Goal: Register for event/course

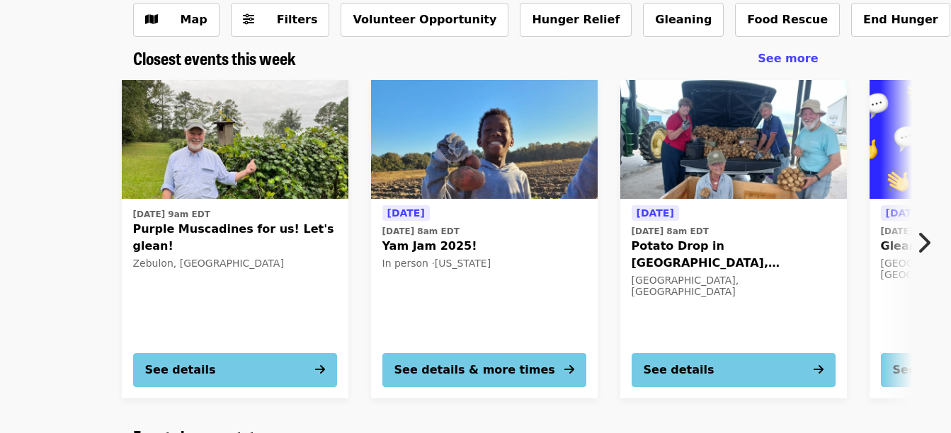
scroll to position [142, 0]
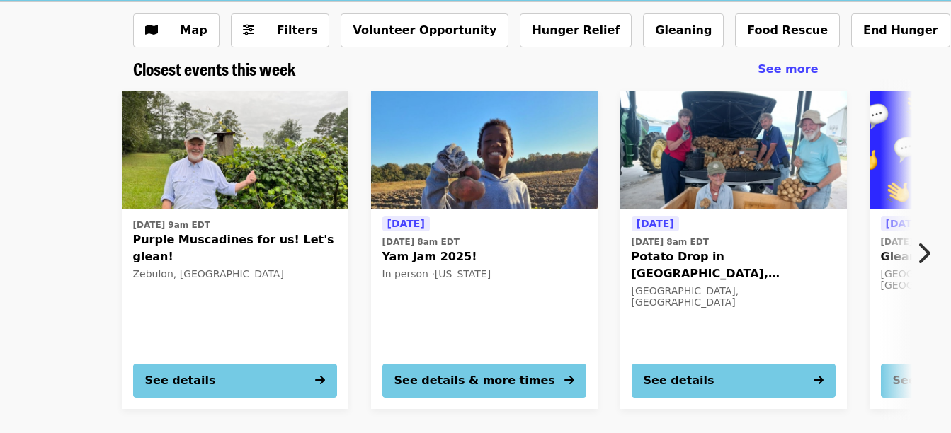
click at [923, 249] on icon "chevron-right icon" at bounding box center [923, 253] width 14 height 27
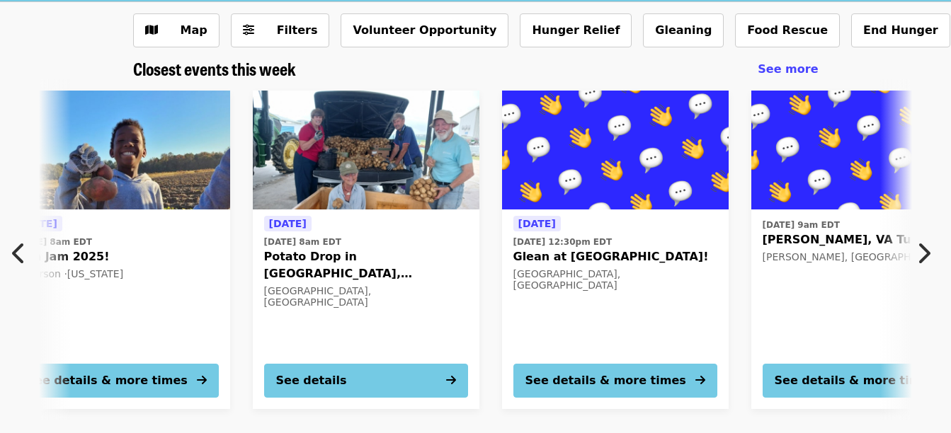
scroll to position [0, 513]
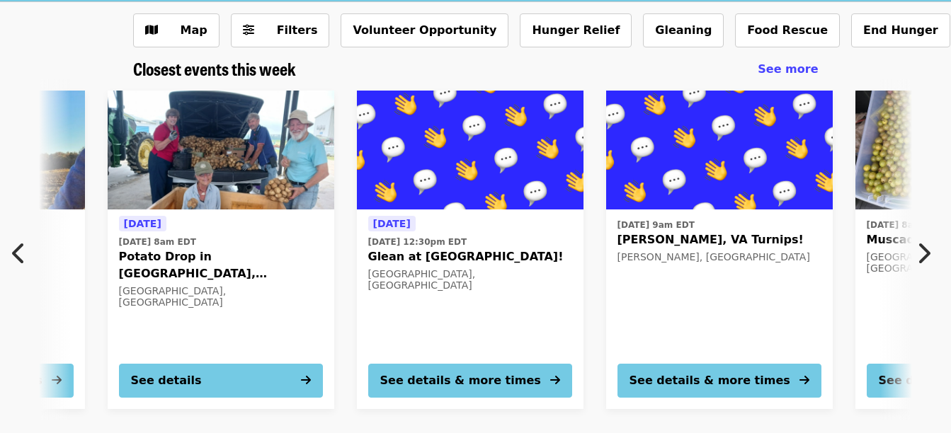
click at [926, 249] on icon "chevron-right icon" at bounding box center [923, 253] width 14 height 27
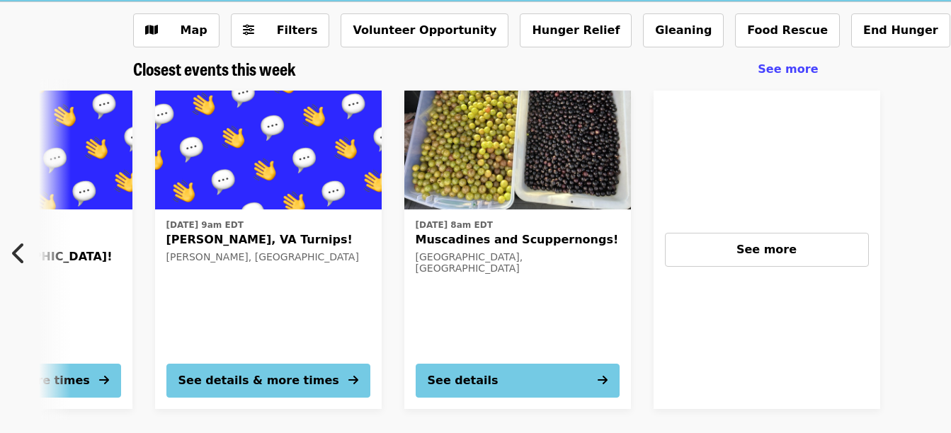
scroll to position [0, 1122]
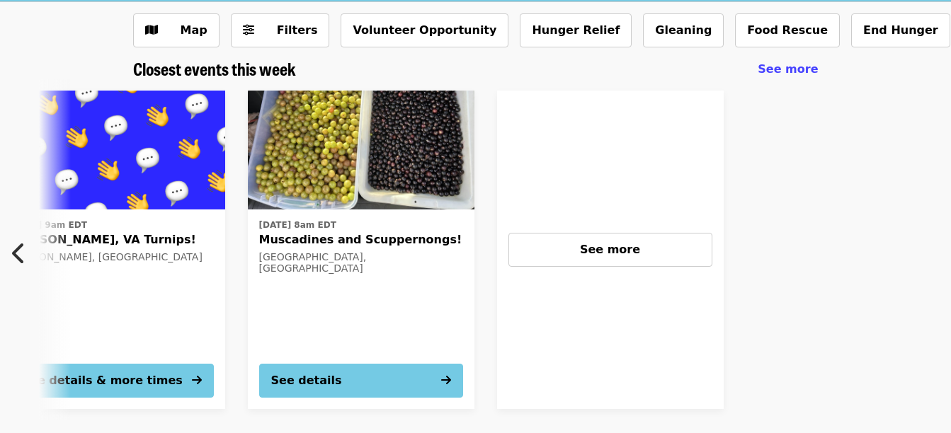
click at [22, 247] on icon "chevron-left icon" at bounding box center [19, 253] width 14 height 27
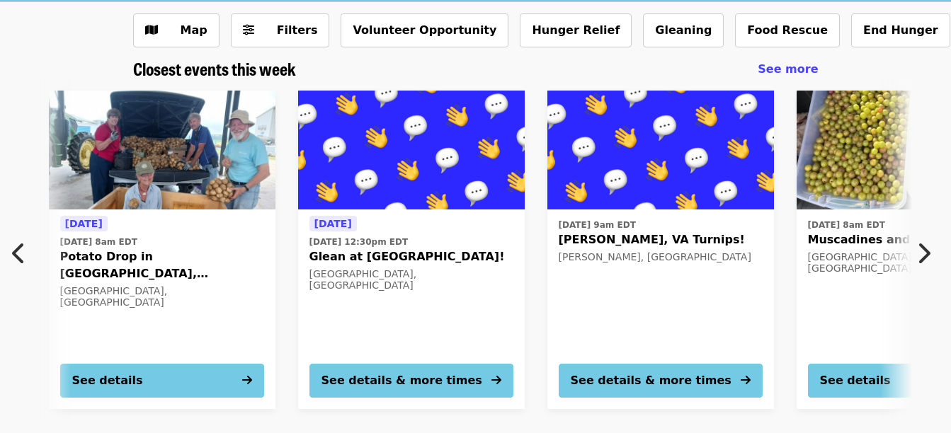
scroll to position [0, 513]
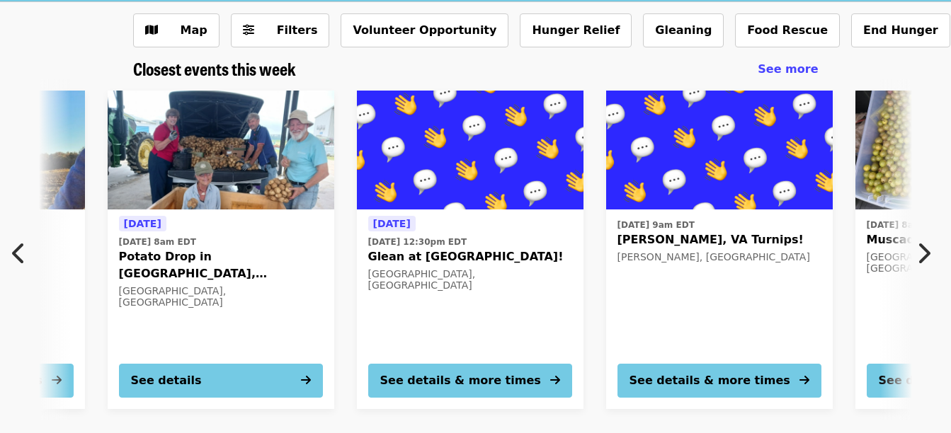
click at [22, 247] on icon "chevron-left icon" at bounding box center [19, 253] width 14 height 27
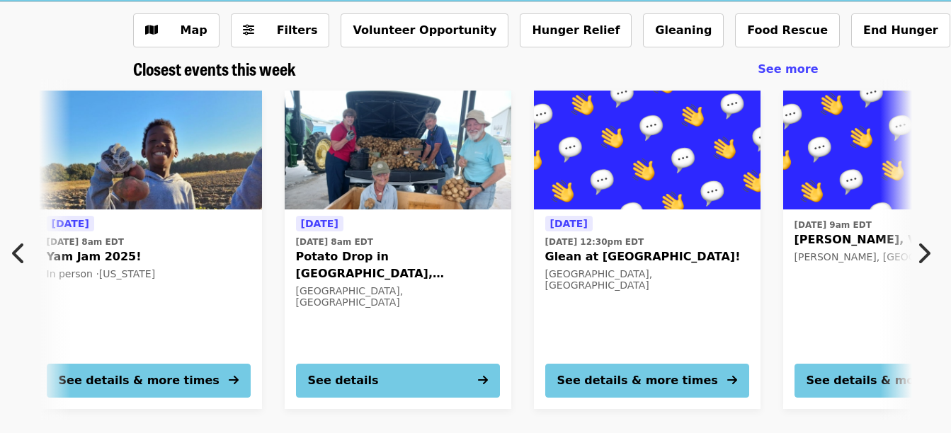
scroll to position [0, 0]
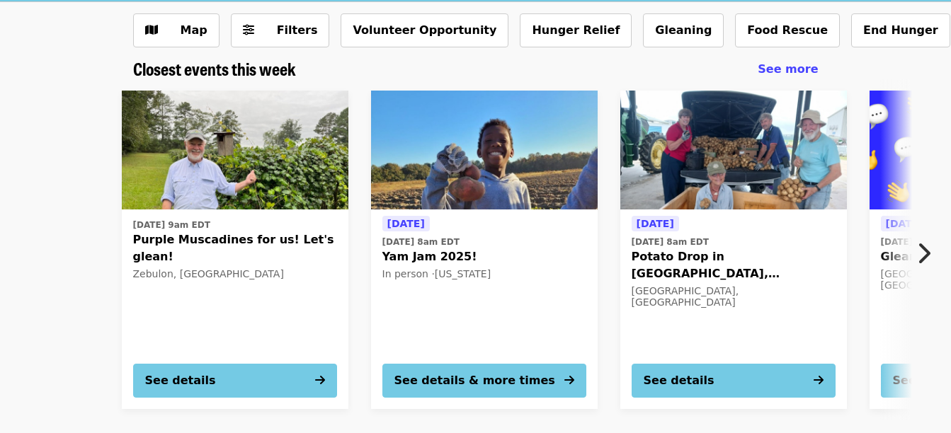
click at [198, 242] on span "Purple Muscadines for us! Let's glean!" at bounding box center [235, 249] width 204 height 34
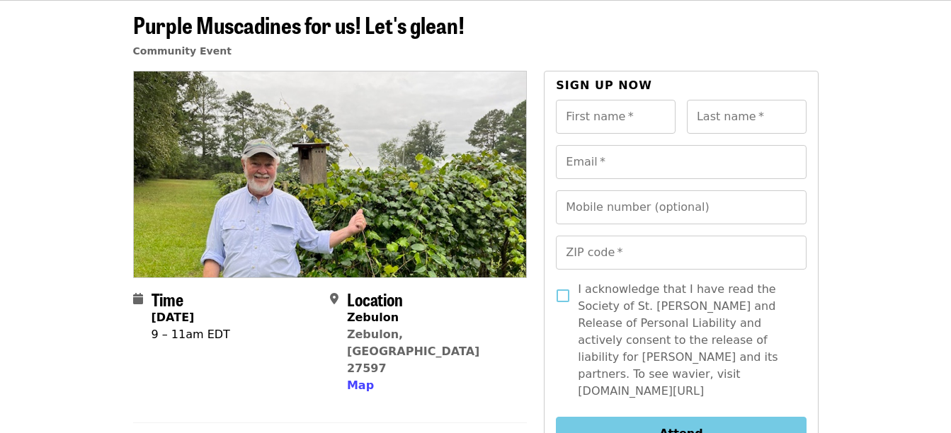
scroll to position [49, 0]
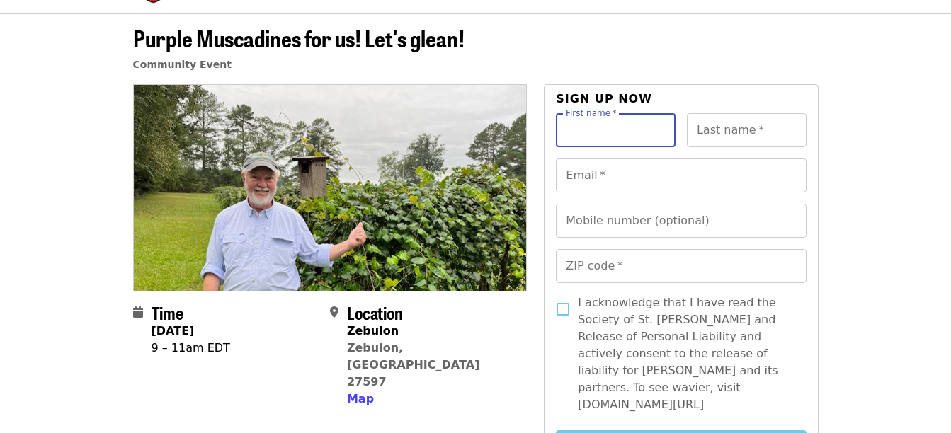
click at [662, 133] on input "First name   *" at bounding box center [616, 130] width 120 height 34
type input "*******"
type input "******"
type input "**********"
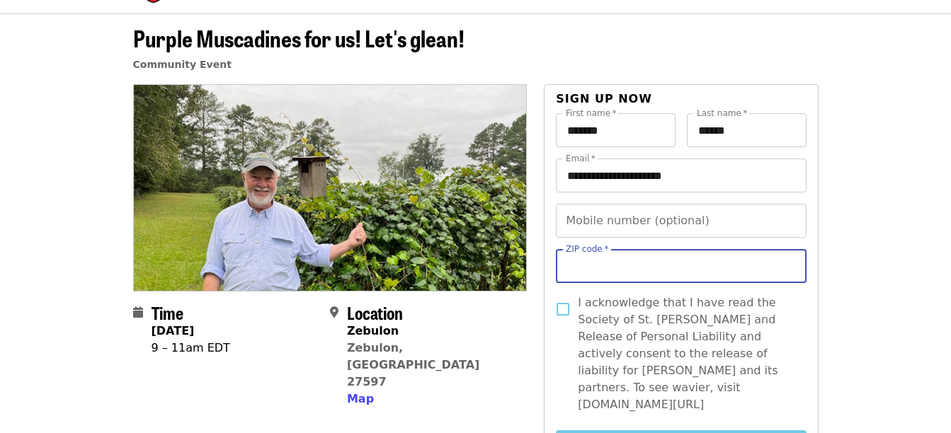
click at [631, 273] on input "ZIP code   *" at bounding box center [681, 266] width 250 height 34
type input "*****"
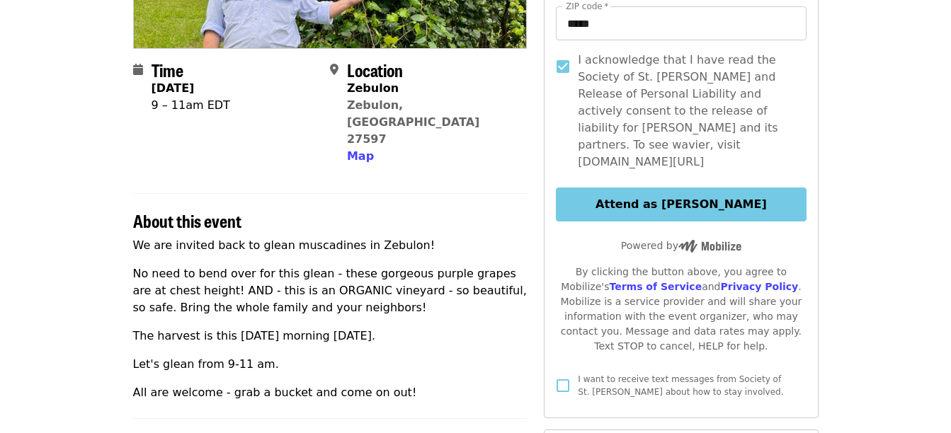
scroll to position [296, 0]
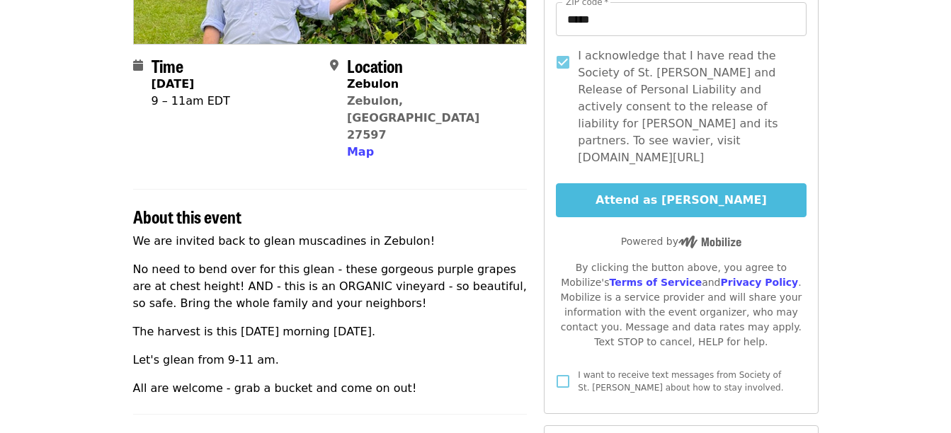
click at [719, 189] on button "Attend as [PERSON_NAME]" at bounding box center [681, 200] width 250 height 34
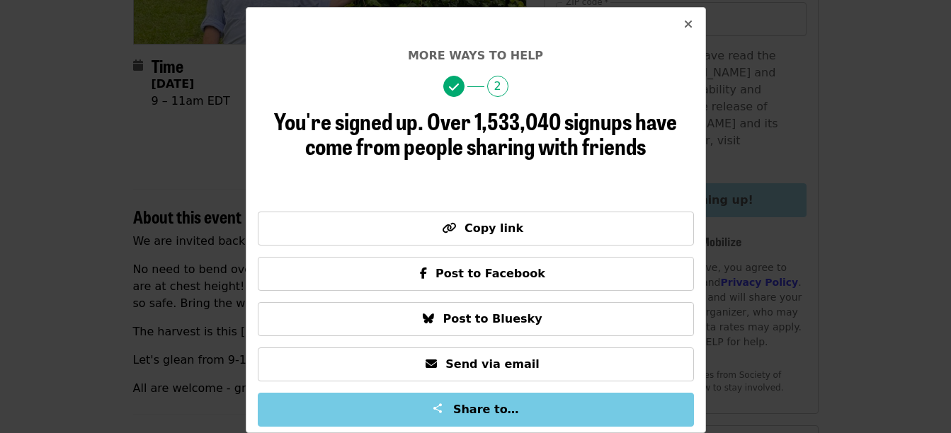
scroll to position [25, 0]
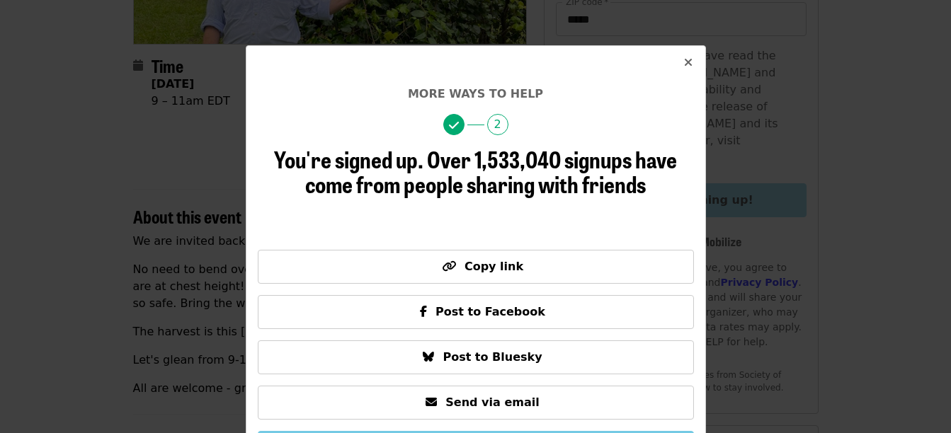
click at [689, 60] on button "Close" at bounding box center [688, 63] width 34 height 34
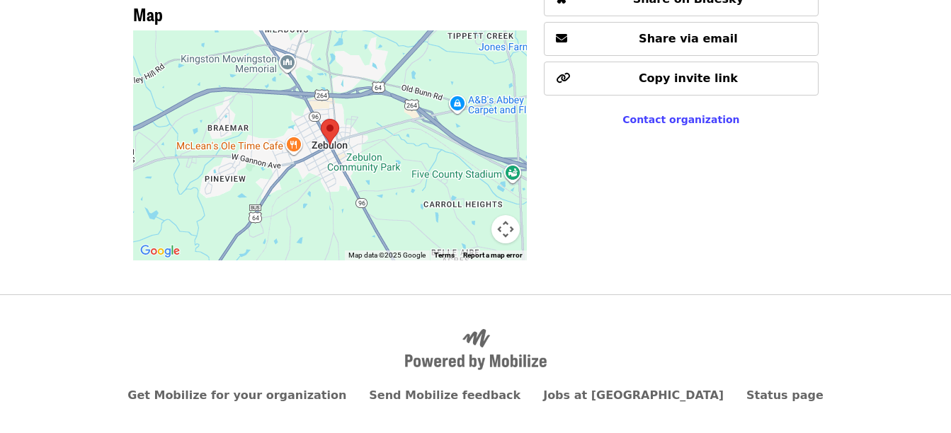
scroll to position [828, 0]
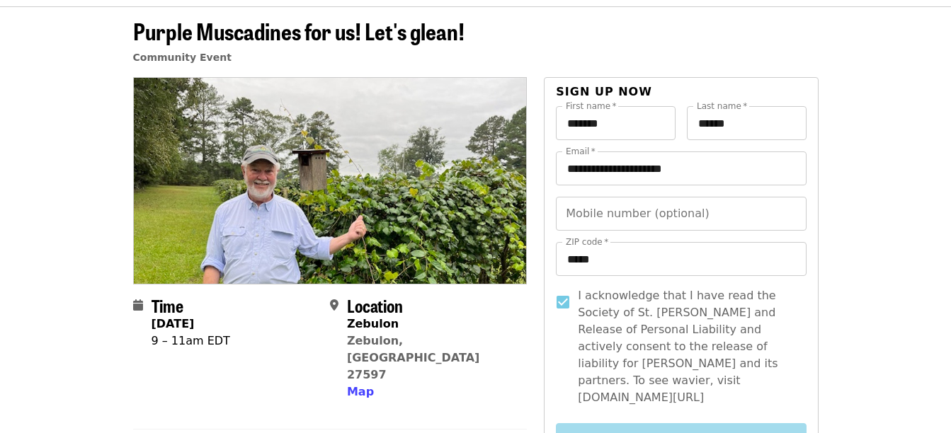
scroll to position [0, 0]
